Goal: Browse casually

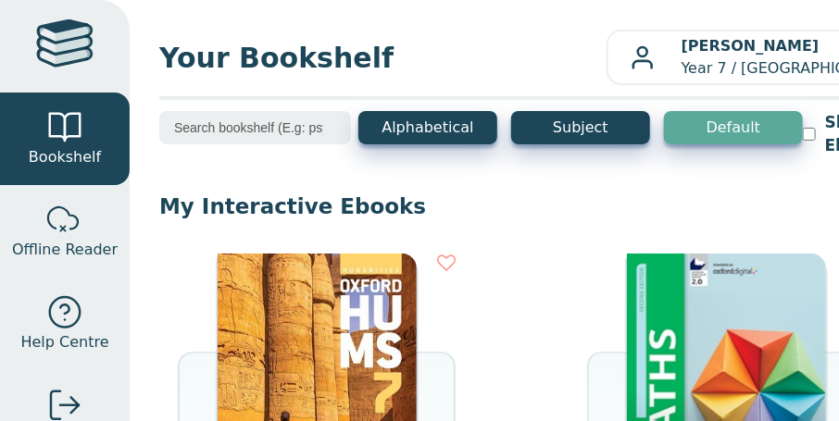
click at [751, 361] on img at bounding box center [726, 393] width 199 height 278
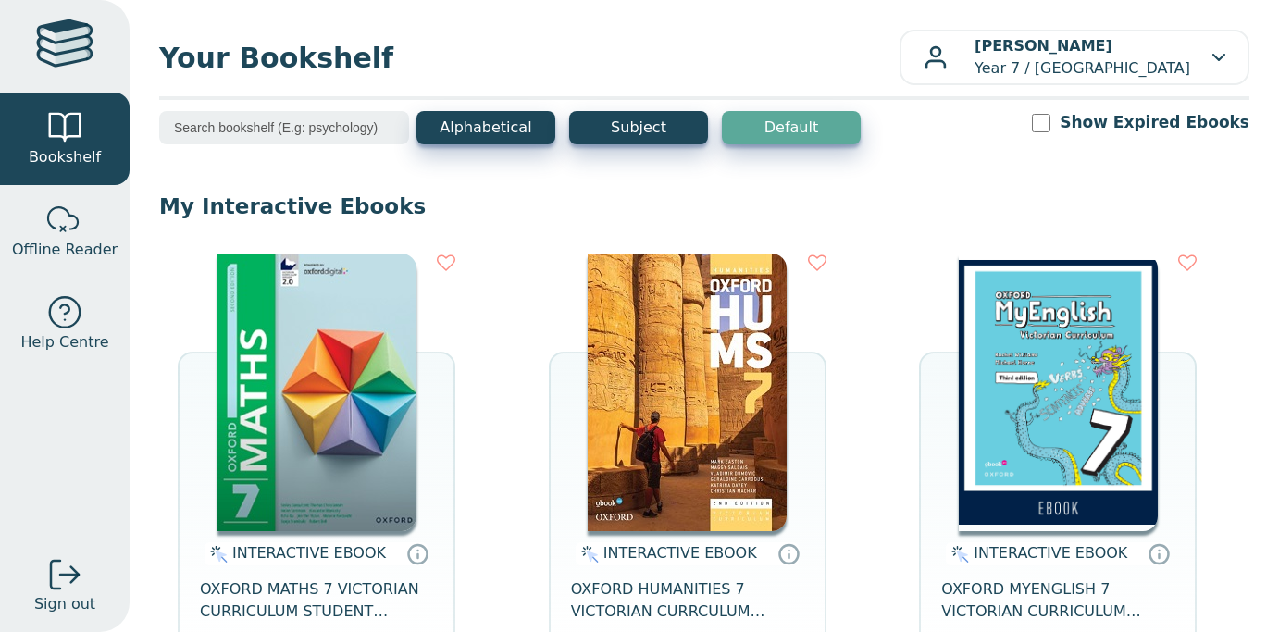
drag, startPoint x: 822, startPoint y: 0, endPoint x: 472, endPoint y: 179, distance: 392.9
click at [310, 380] on img at bounding box center [317, 393] width 199 height 278
click at [366, 263] on img at bounding box center [317, 393] width 199 height 278
